Goal: Task Accomplishment & Management: Manage account settings

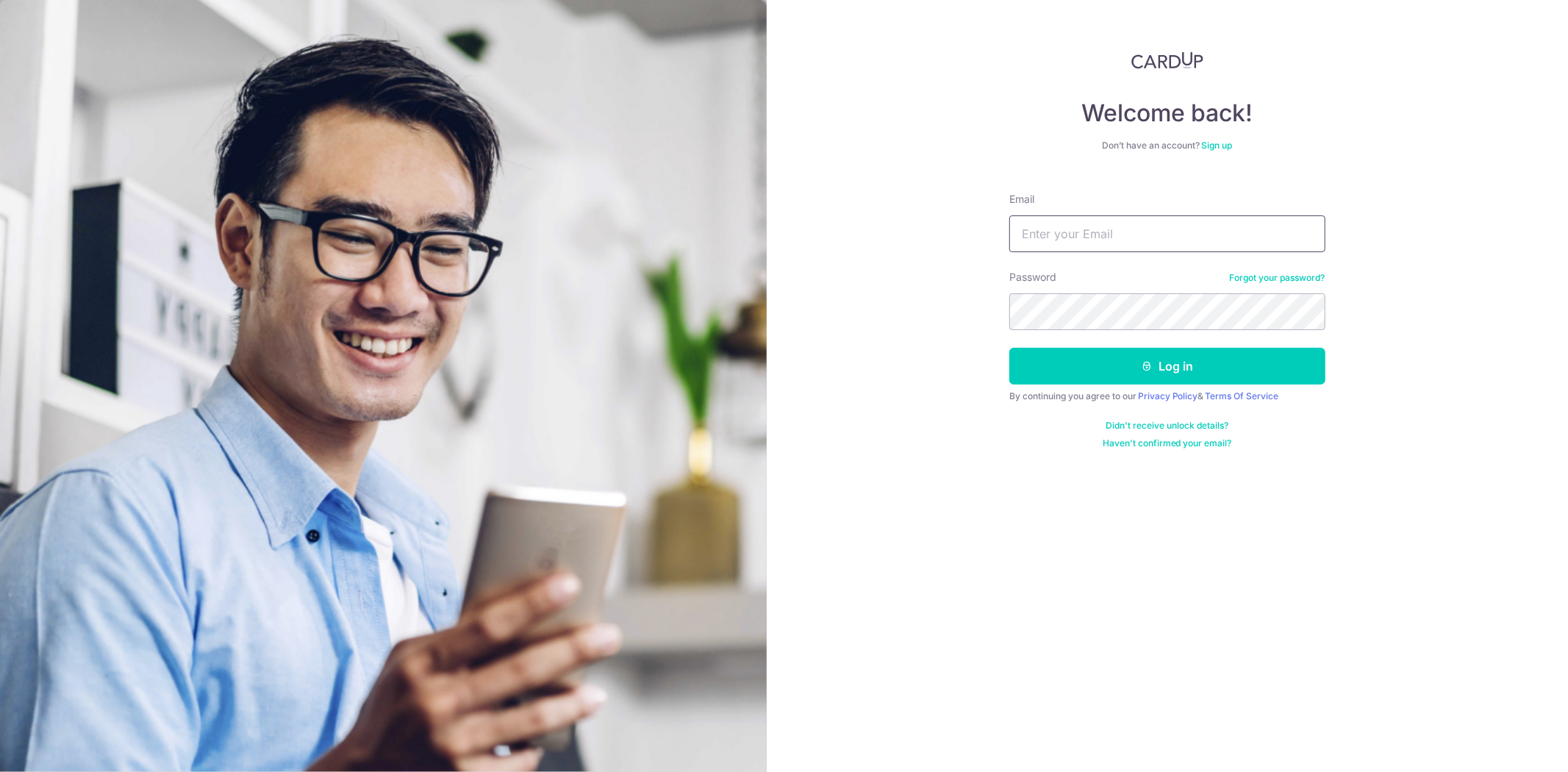
drag, startPoint x: 1208, startPoint y: 234, endPoint x: 1194, endPoint y: 244, distance: 17.2
click at [1208, 234] on input "Email" at bounding box center [1167, 234] width 316 height 37
type input "cherngsiang173@hotmail.com"
click at [1010, 347] on button "Log in" at bounding box center [1167, 366] width 316 height 37
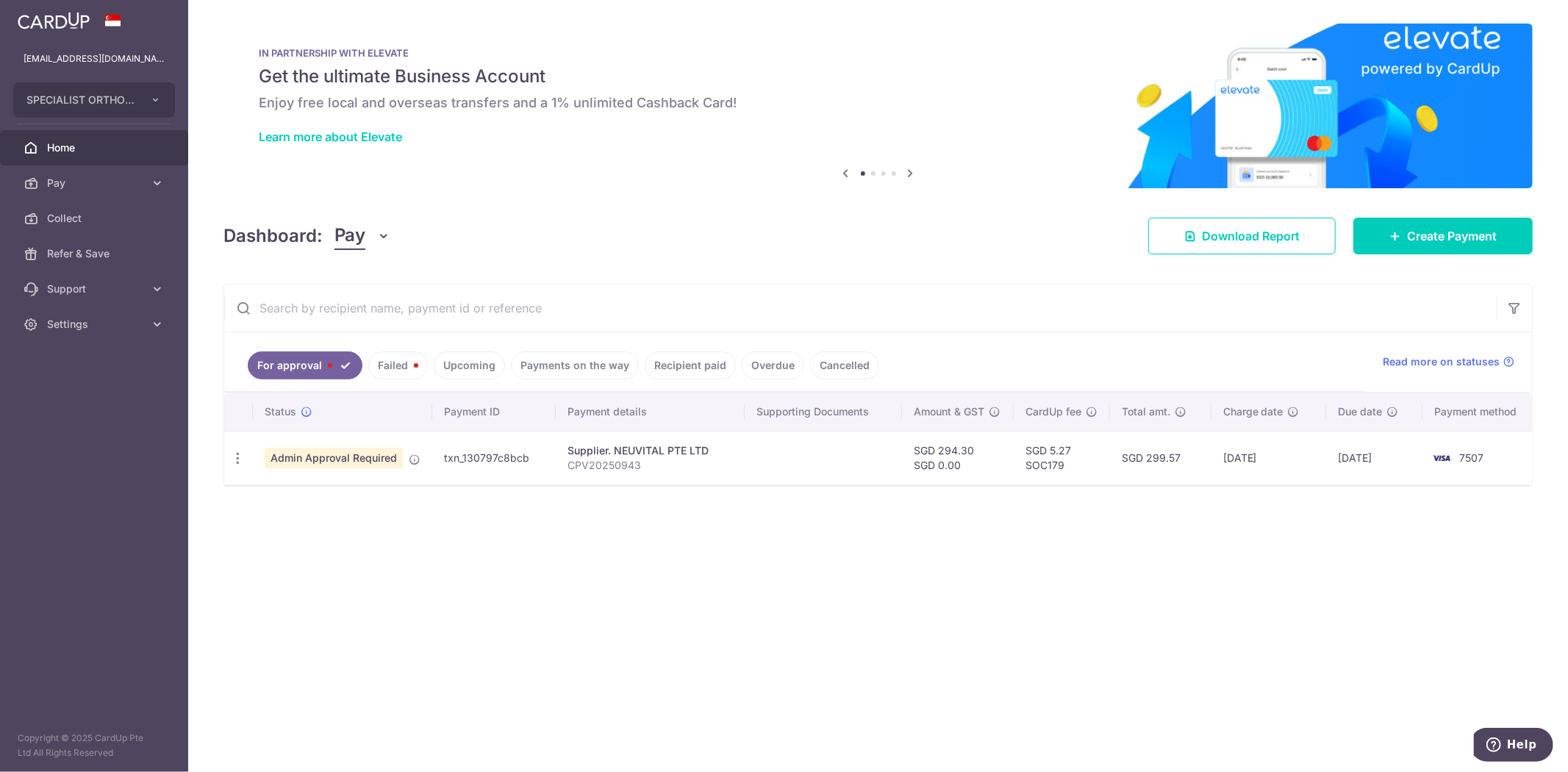
click at [1260, 206] on div "× Pause Schedule Pause all future payments in this series Pause just this one p…" at bounding box center [878, 386] width 1380 height 772
click at [1261, 233] on span "Download Report" at bounding box center [1251, 236] width 98 height 18
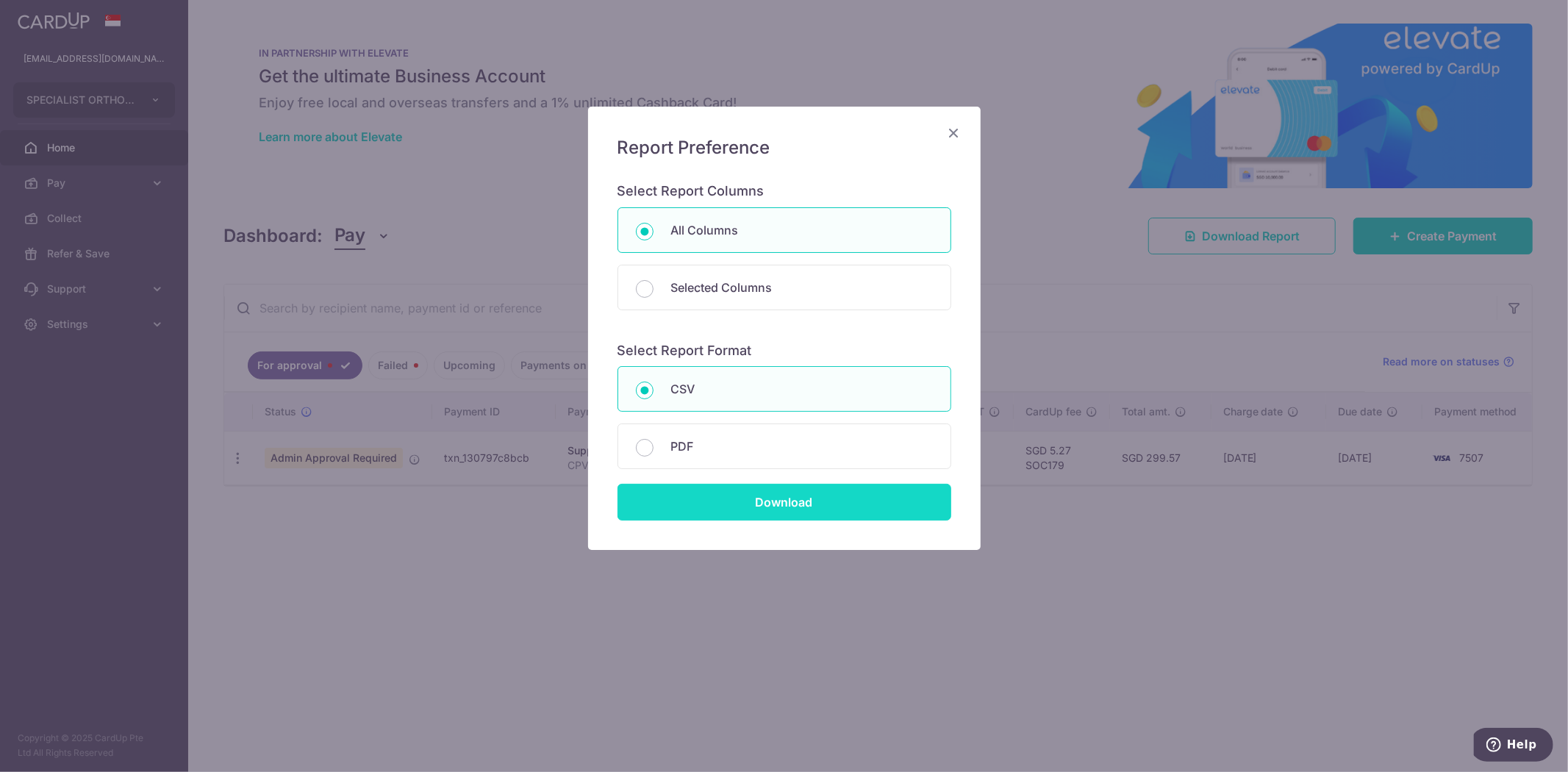
click at [883, 495] on input "Download" at bounding box center [784, 502] width 333 height 37
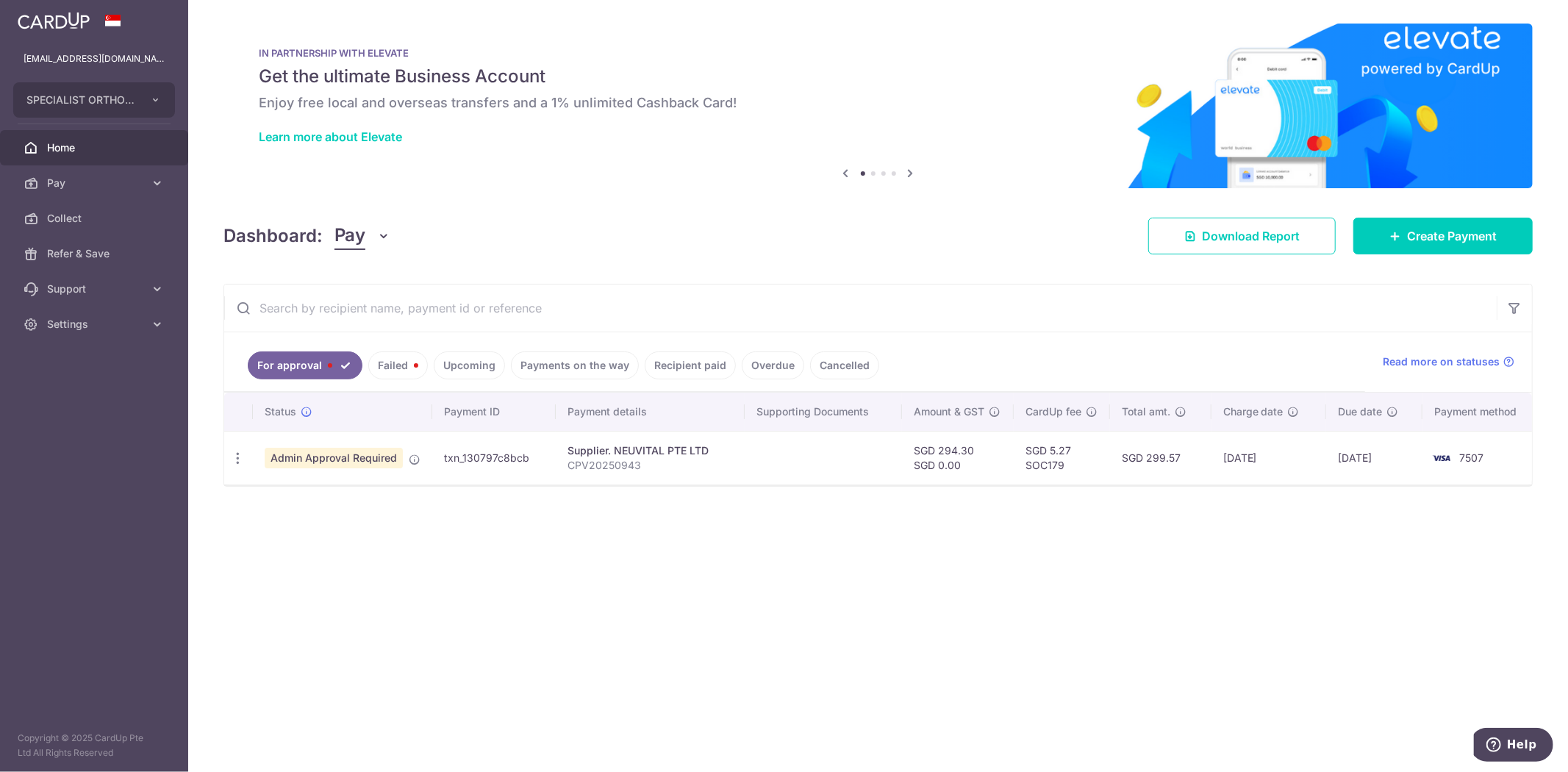
click at [1025, 260] on div "× Pause Schedule Pause all future payments in this series Pause just this one p…" at bounding box center [878, 386] width 1380 height 772
click at [245, 463] on div "Update payment Cancel payment" at bounding box center [237, 458] width 27 height 27
click at [237, 458] on icon "button" at bounding box center [238, 459] width 16 height 16
click at [299, 540] on span "Cancel payment" at bounding box center [316, 535] width 99 height 18
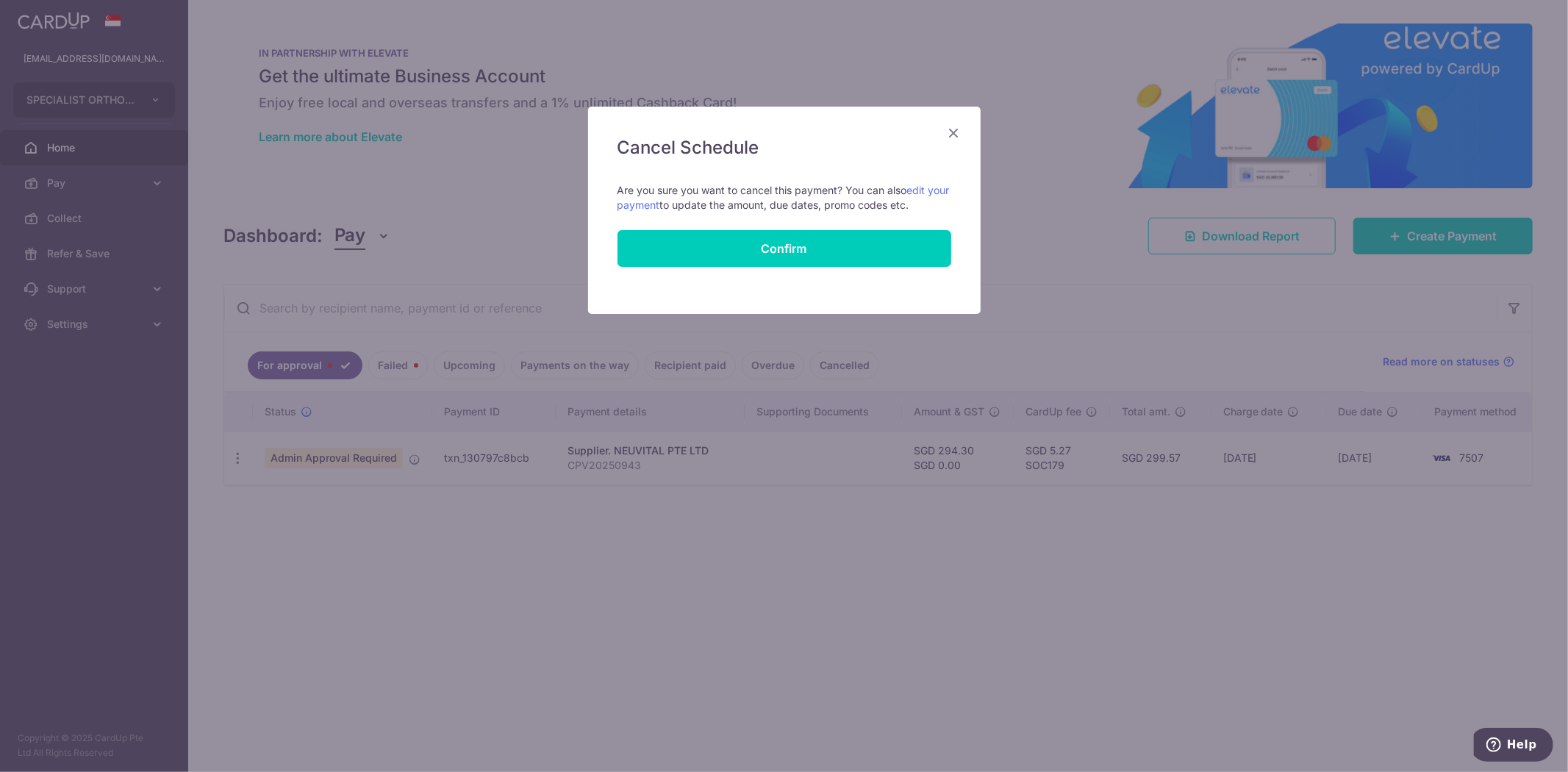
click at [954, 125] on icon "Close" at bounding box center [955, 132] width 18 height 18
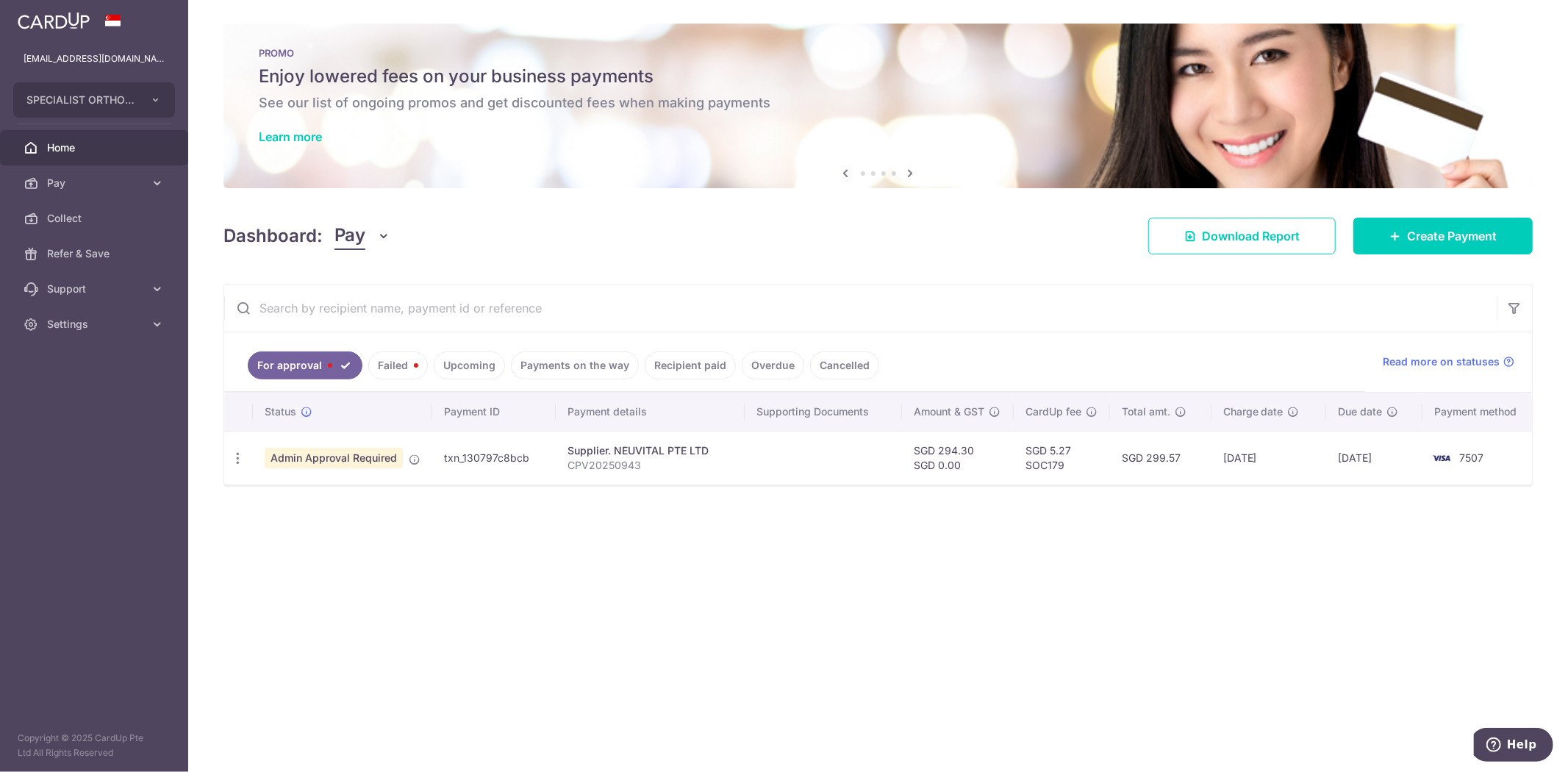
drag, startPoint x: 135, startPoint y: 319, endPoint x: 134, endPoint y: 343, distance: 24.0
click at [134, 319] on span "Settings" at bounding box center [95, 324] width 97 height 15
click at [68, 394] on span "Logout" at bounding box center [95, 395] width 97 height 15
